Goal: Obtain resource: Download file/media

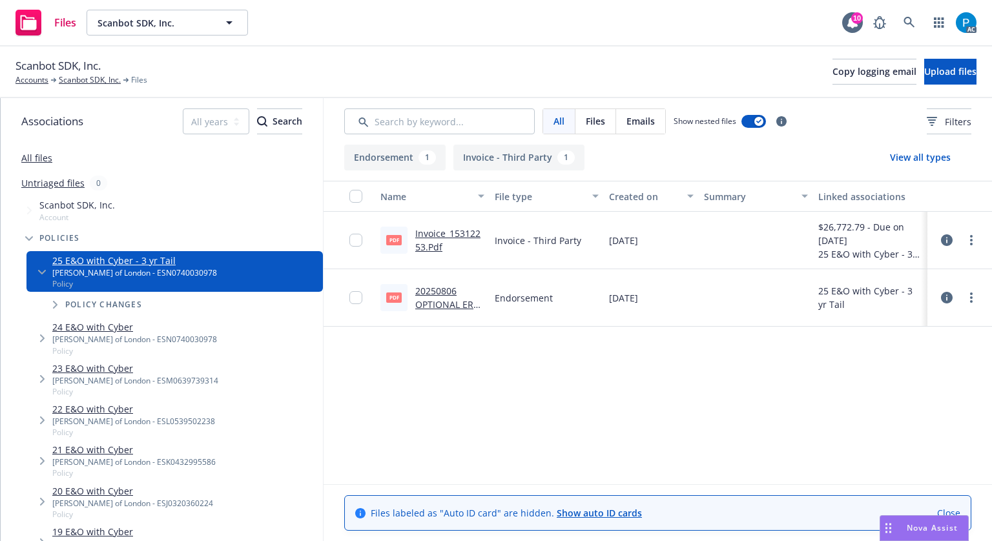
click at [431, 300] on link "20250806 OPTIONAL ERP 1.pdf" at bounding box center [446, 304] width 63 height 39
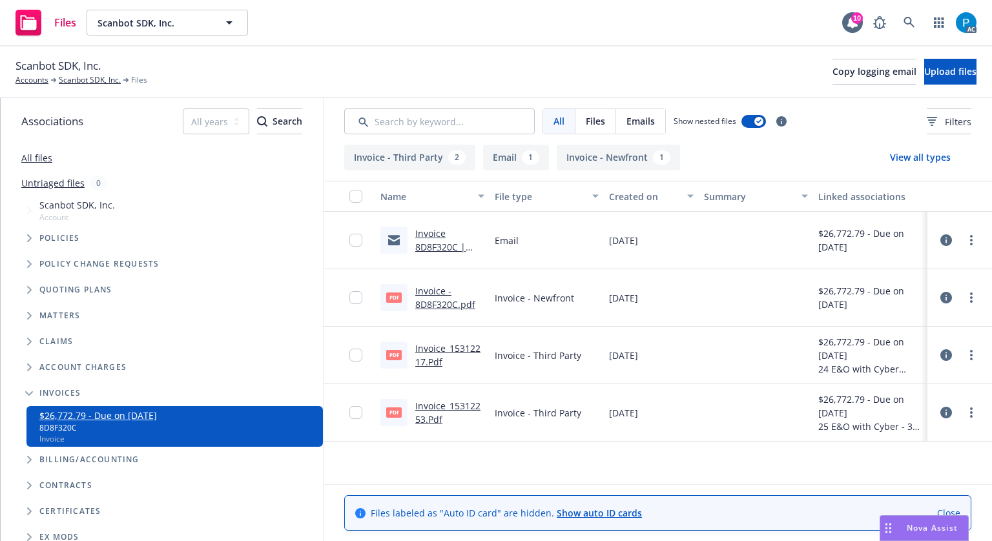
click at [426, 350] on link "Invoice_15312217.Pdf" at bounding box center [447, 355] width 65 height 26
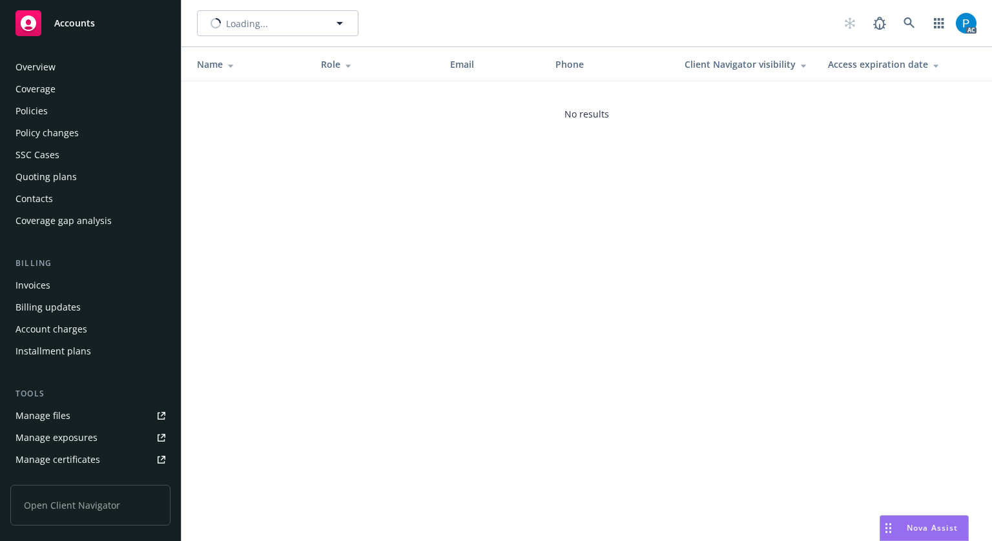
scroll to position [278, 0]
